Goal: Transaction & Acquisition: Purchase product/service

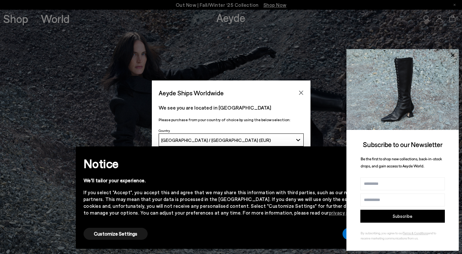
drag, startPoint x: 302, startPoint y: 93, endPoint x: 417, endPoint y: 71, distance: 117.3
click at [302, 93] on icon "Close" at bounding box center [300, 92] width 5 height 5
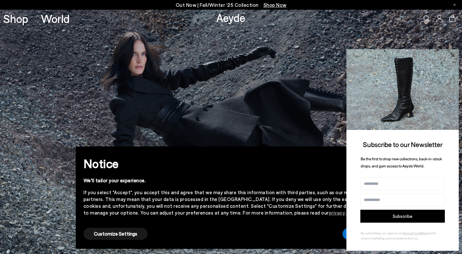
click at [452, 55] on icon at bounding box center [452, 55] width 8 height 8
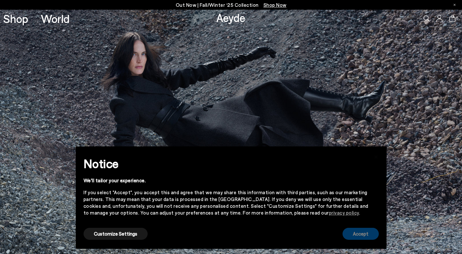
click at [358, 236] on button "Accept" at bounding box center [360, 234] width 36 height 12
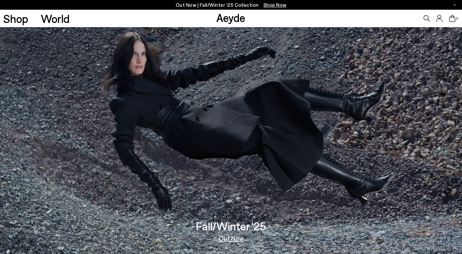
scroll to position [219, 0]
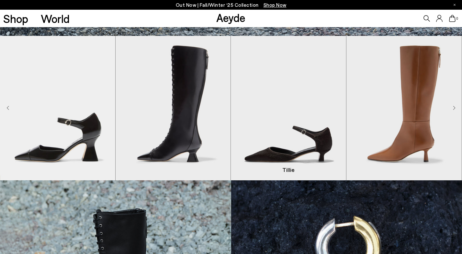
click at [289, 123] on img "3 / 8" at bounding box center [288, 108] width 115 height 145
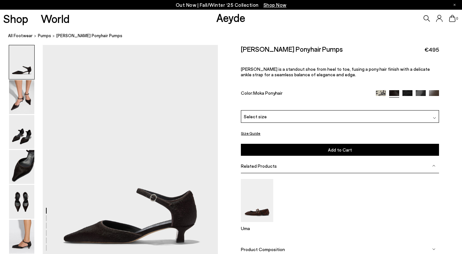
click at [26, 99] on img at bounding box center [21, 97] width 25 height 34
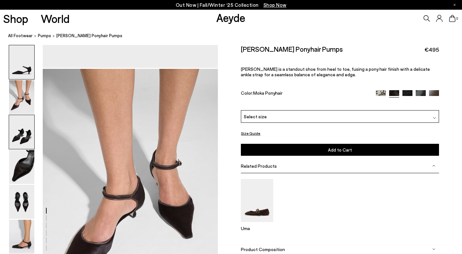
click at [22, 142] on img at bounding box center [21, 132] width 25 height 34
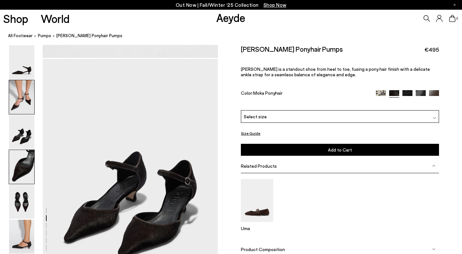
click at [19, 173] on img at bounding box center [21, 167] width 25 height 34
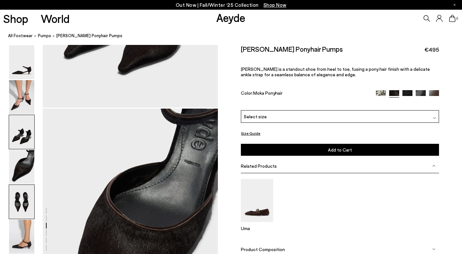
click at [21, 191] on img at bounding box center [21, 202] width 25 height 34
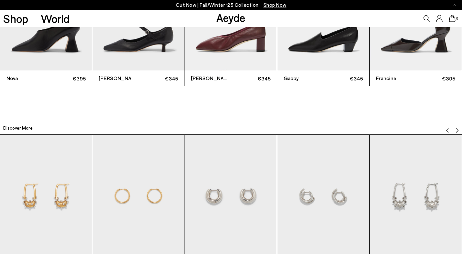
scroll to position [1434, 0]
